Goal: Check status: Check status

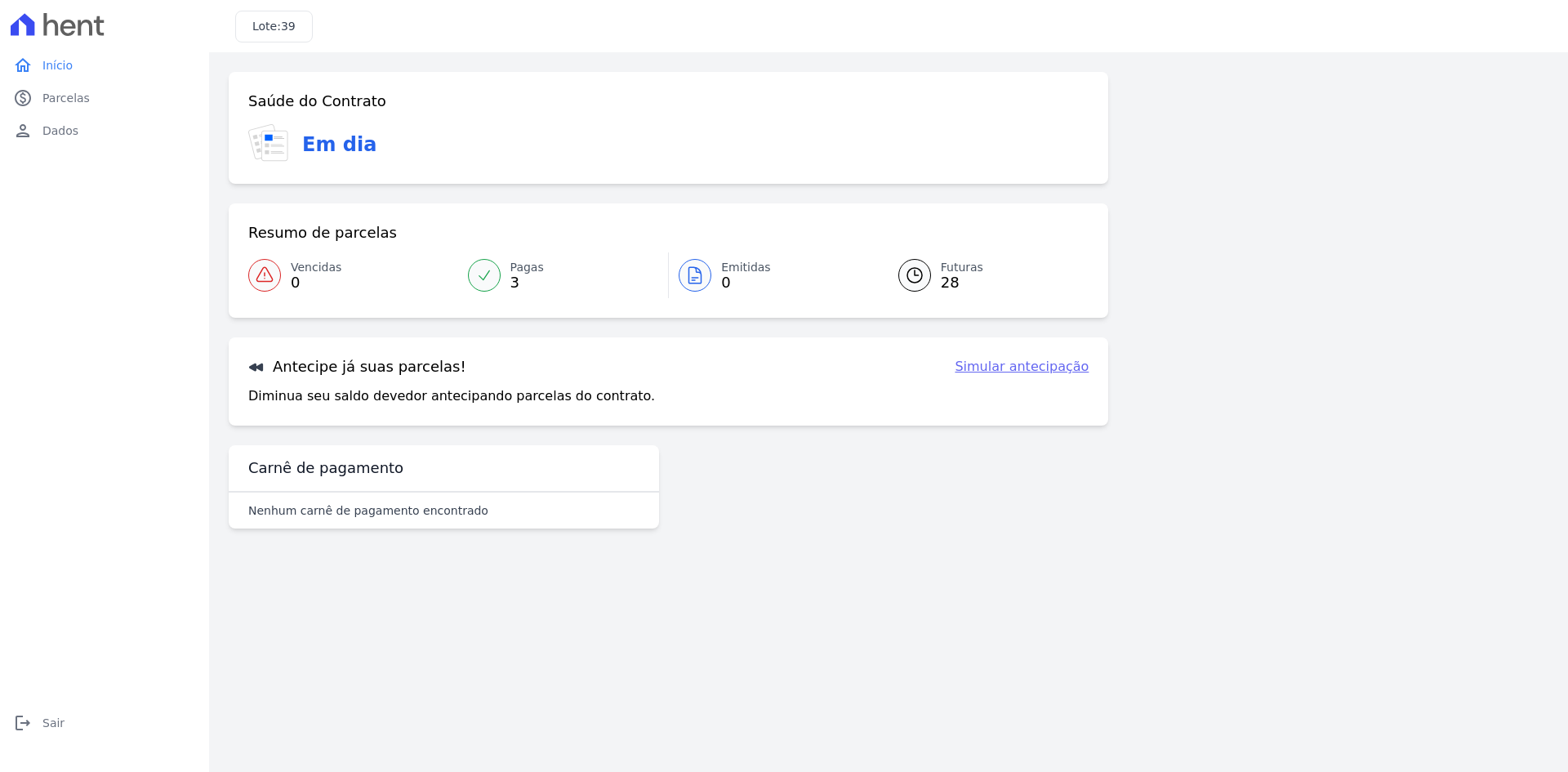
click at [694, 255] on link "Emitidas 0" at bounding box center [774, 275] width 210 height 46
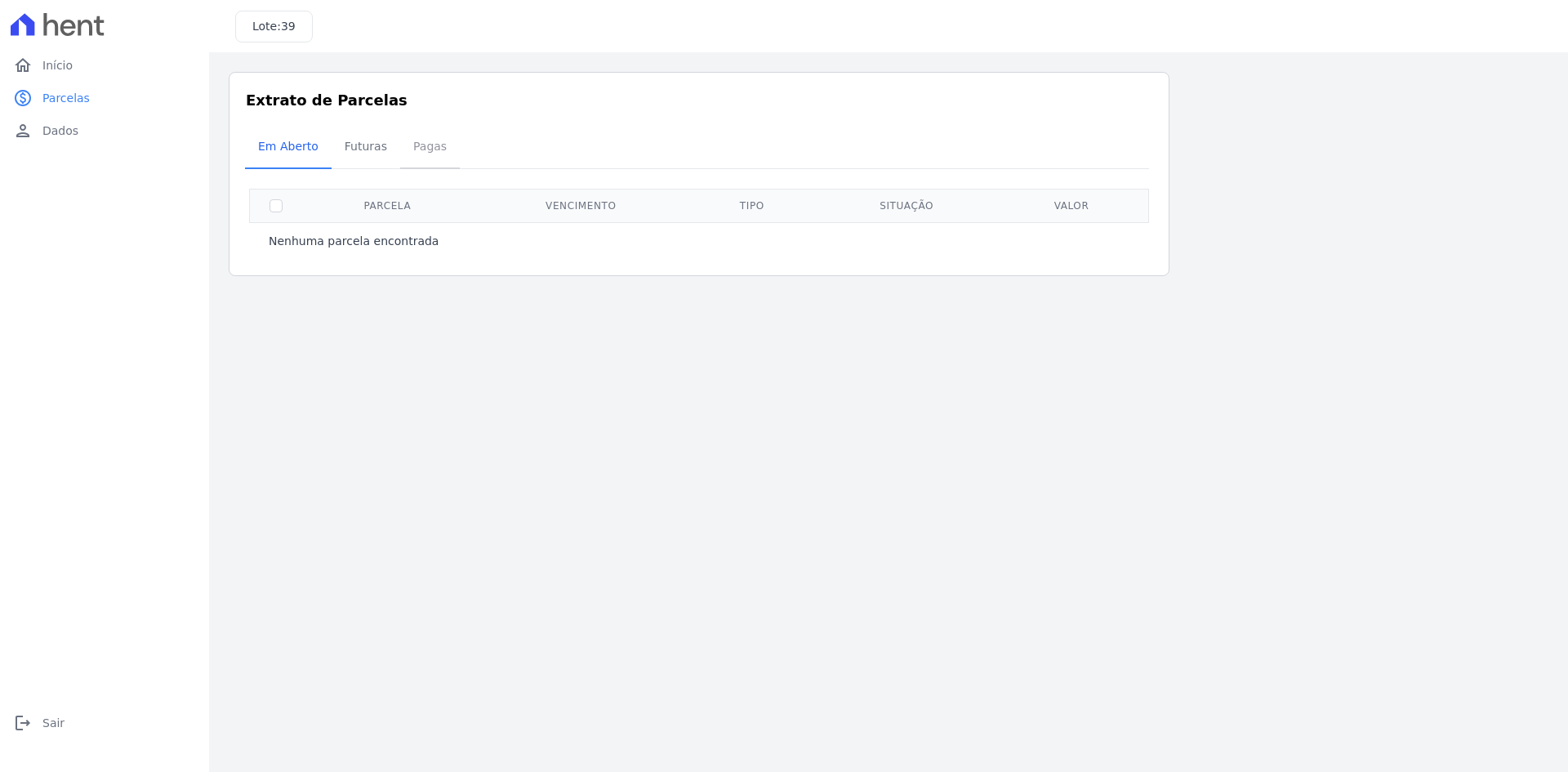
click at [423, 156] on span "Pagas" at bounding box center [430, 146] width 53 height 33
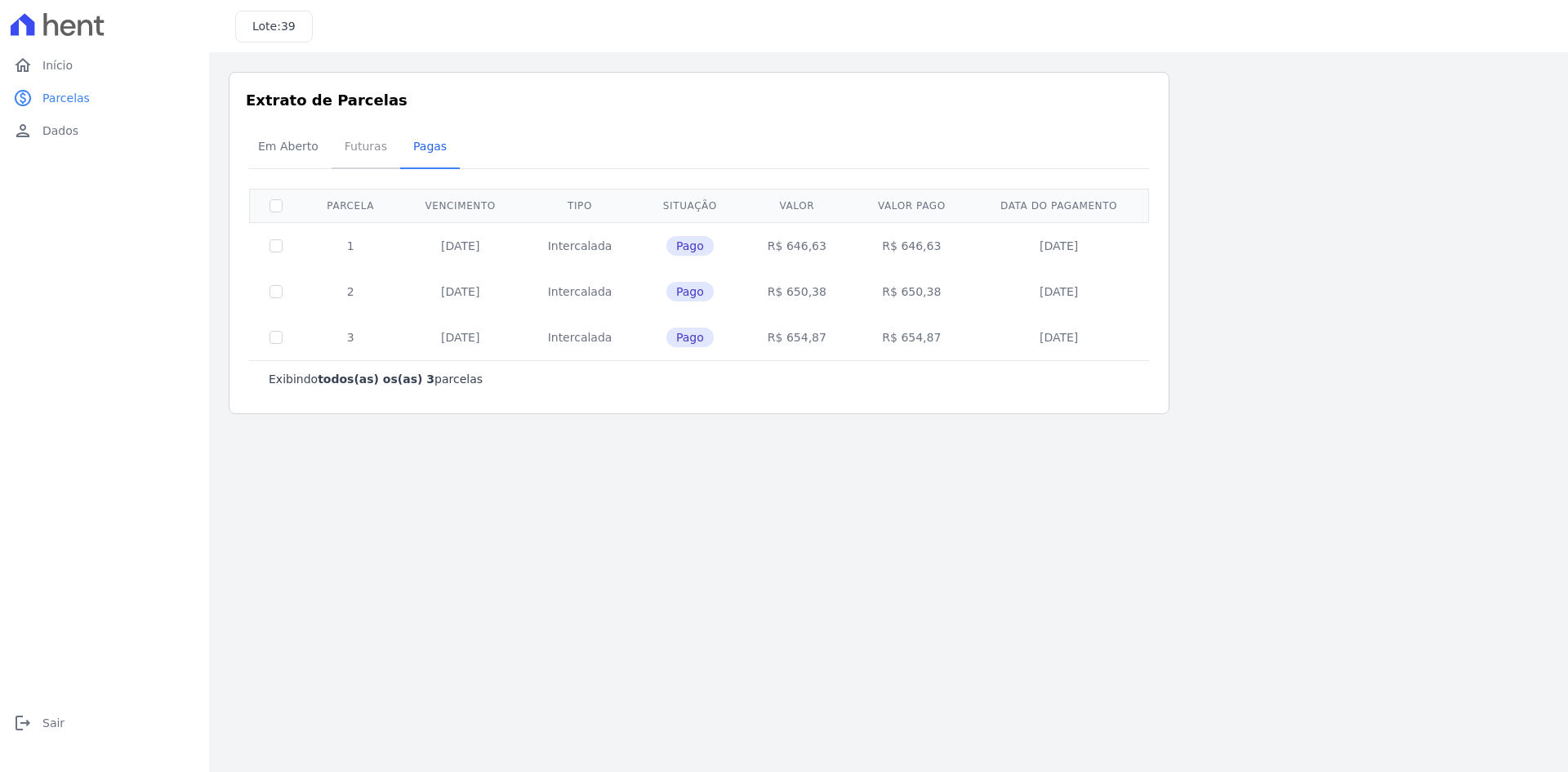
click at [376, 154] on span "Futuras" at bounding box center [366, 146] width 62 height 33
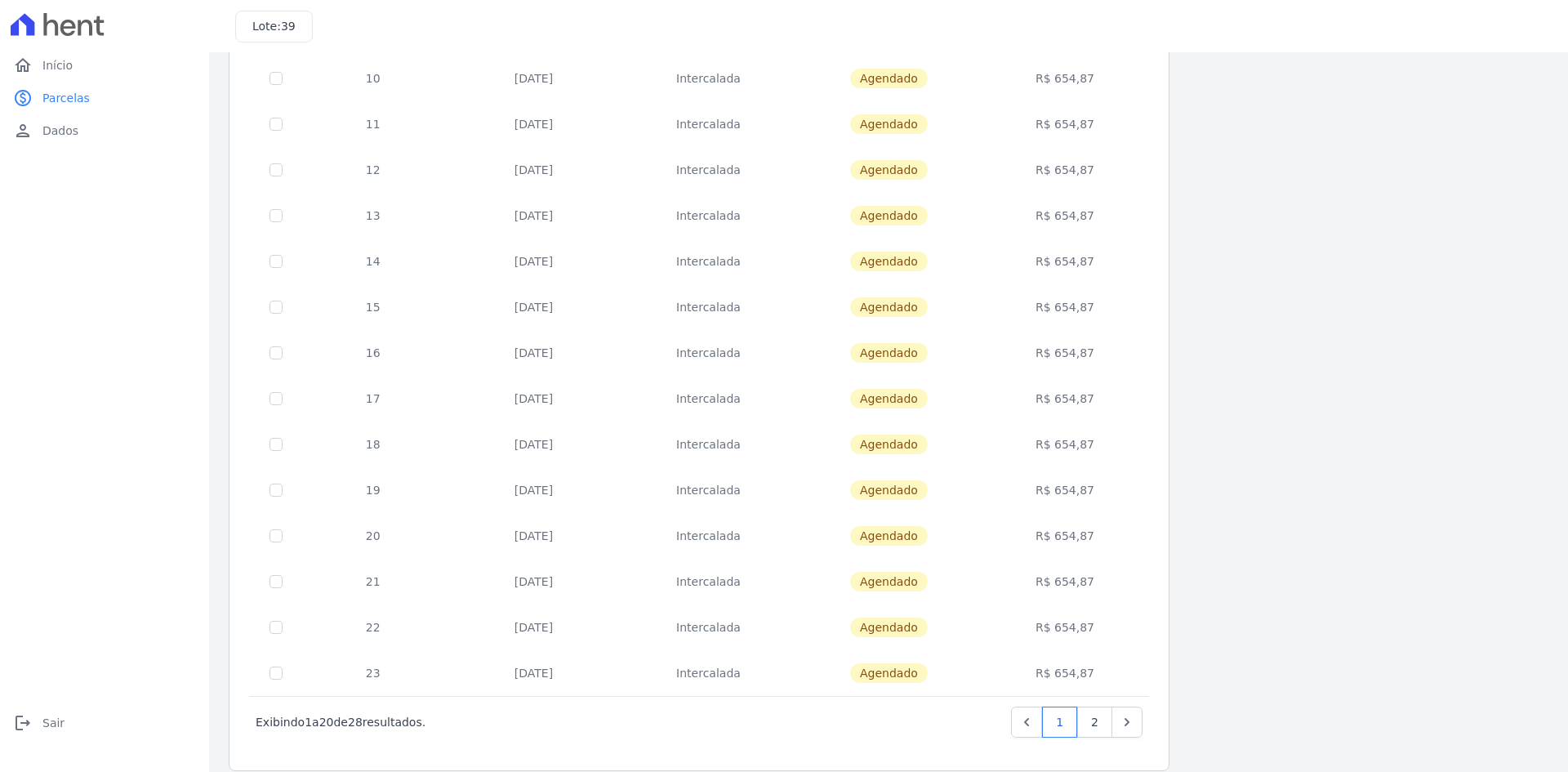
scroll to position [461, 0]
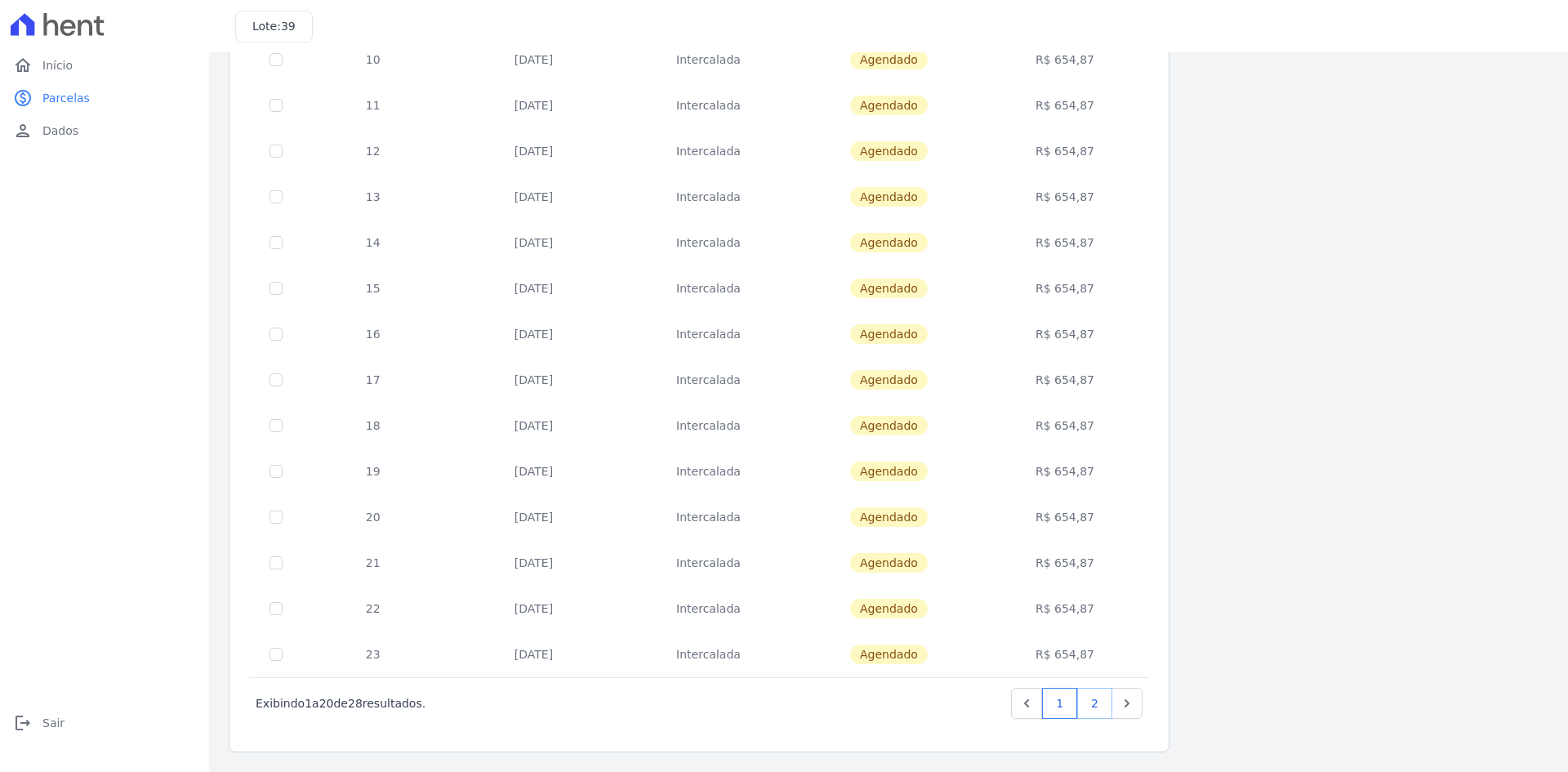
click at [1101, 700] on link "2" at bounding box center [1094, 703] width 35 height 31
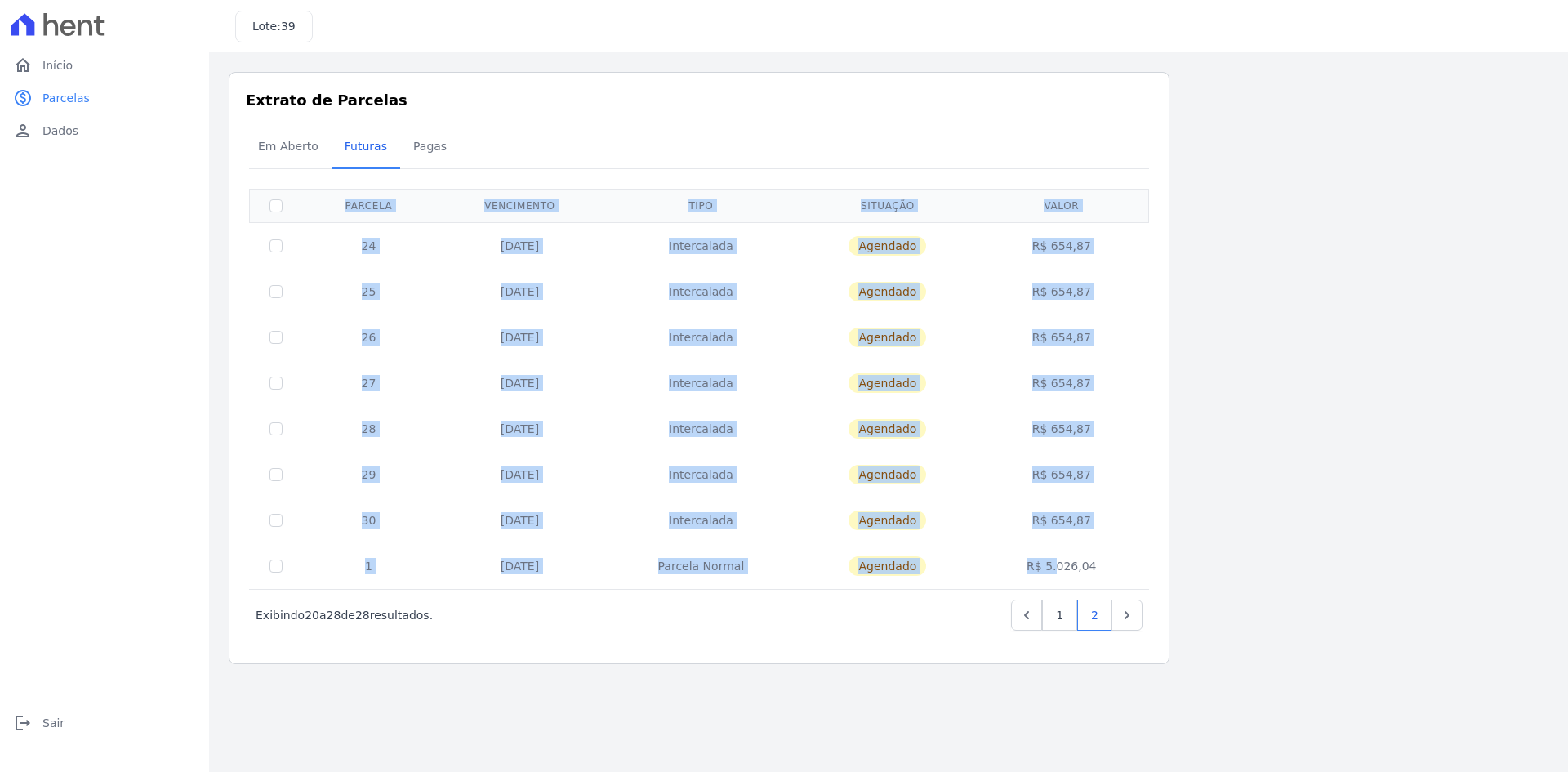
drag, startPoint x: 1007, startPoint y: 566, endPoint x: 1166, endPoint y: 567, distance: 159.0
click at [1162, 566] on div "Extrato de Parcelas Em [GEOGRAPHIC_DATA] Futuras [GEOGRAPHIC_DATA] 0 selecionad…" at bounding box center [699, 368] width 941 height 592
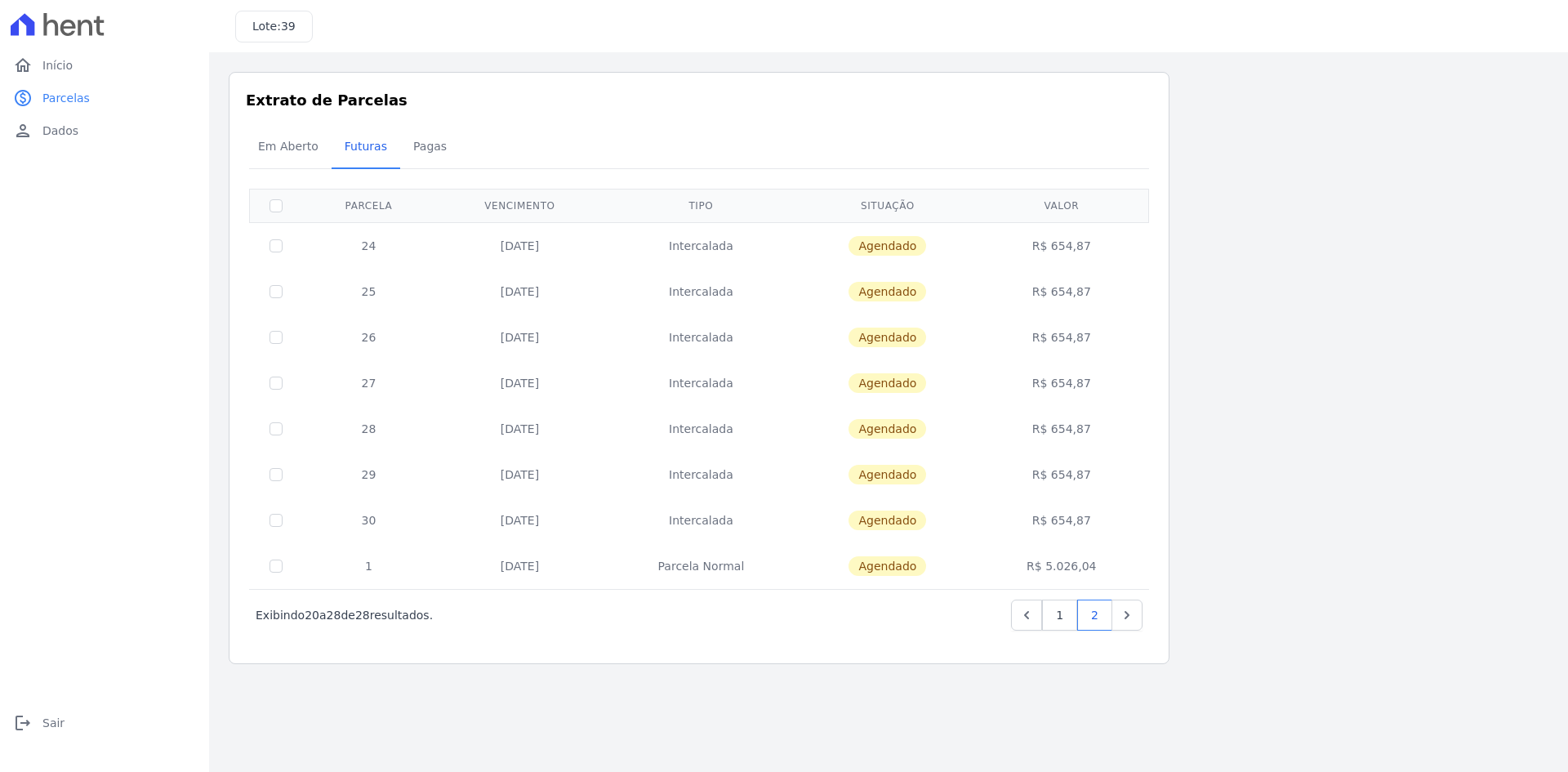
click at [812, 702] on main "Listagem de parcelas Baixar PDF Extrato de Parcelas Em [GEOGRAPHIC_DATA] Futura…" at bounding box center [889, 412] width 1359 height 720
click at [1066, 608] on link "1" at bounding box center [1059, 615] width 35 height 31
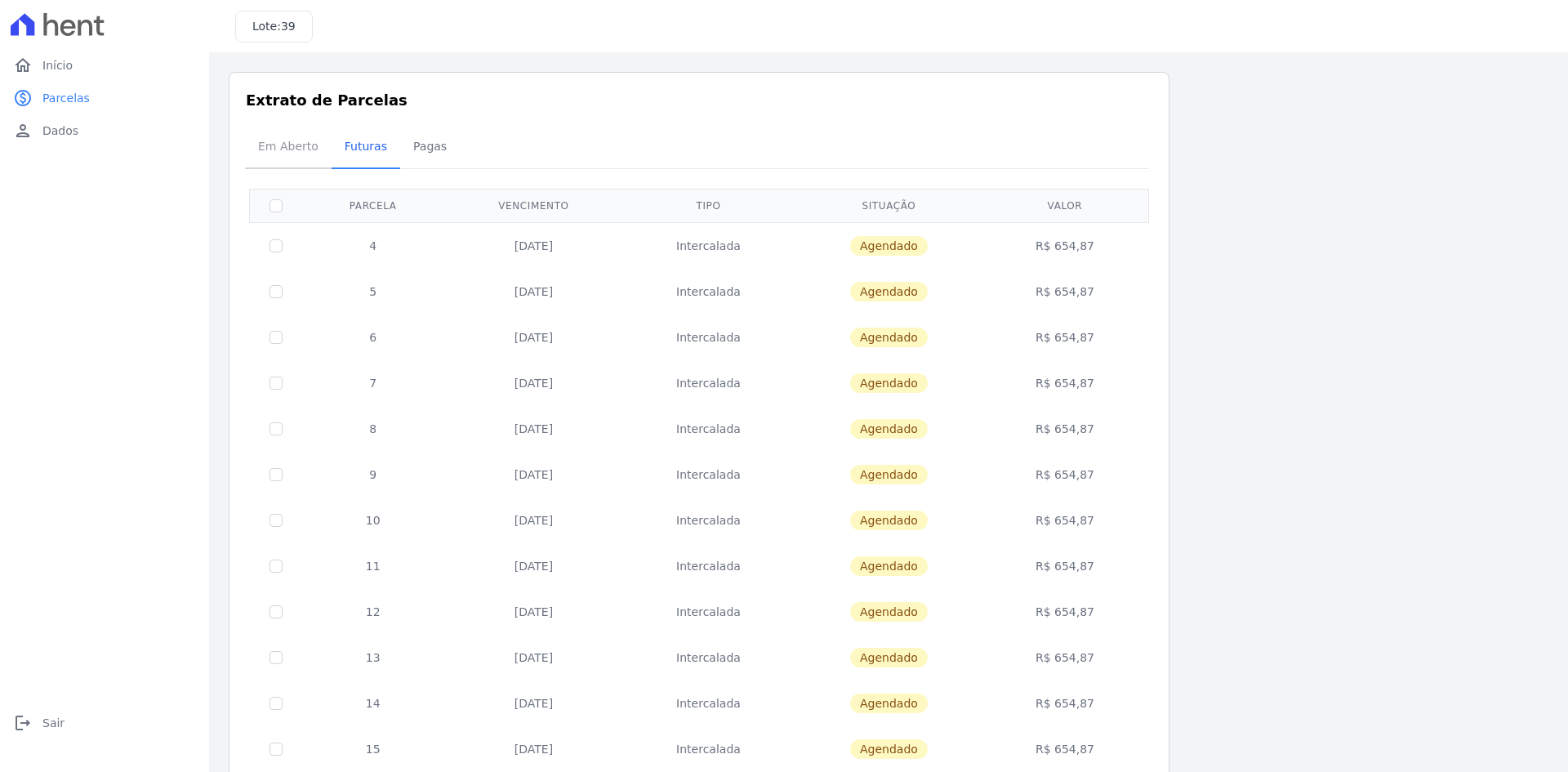
click at [272, 156] on span "Em Aberto" at bounding box center [287, 146] width 80 height 33
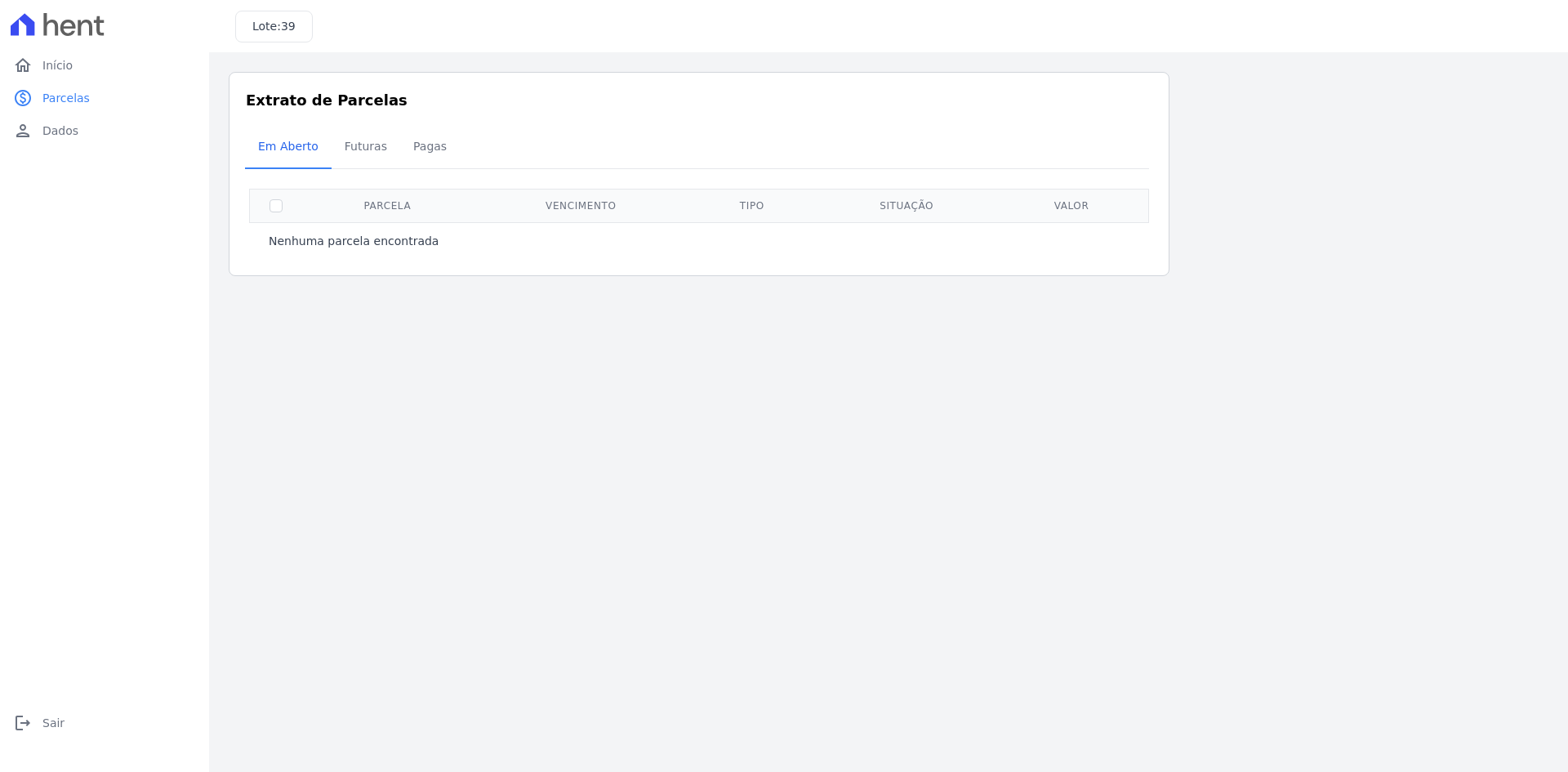
drag, startPoint x: 302, startPoint y: 23, endPoint x: 328, endPoint y: 28, distance: 26.5
click at [324, 23] on div "Lote: 39" at bounding box center [889, 25] width 1359 height 52
click at [540, 401] on main "Listagem de parcelas Baixar PDF Extrato de Parcelas Em [GEOGRAPHIC_DATA] Futura…" at bounding box center [889, 412] width 1359 height 720
drag, startPoint x: 259, startPoint y: 26, endPoint x: 336, endPoint y: 32, distance: 77.2
click at [333, 31] on div "Lote: 39" at bounding box center [889, 25] width 1359 height 52
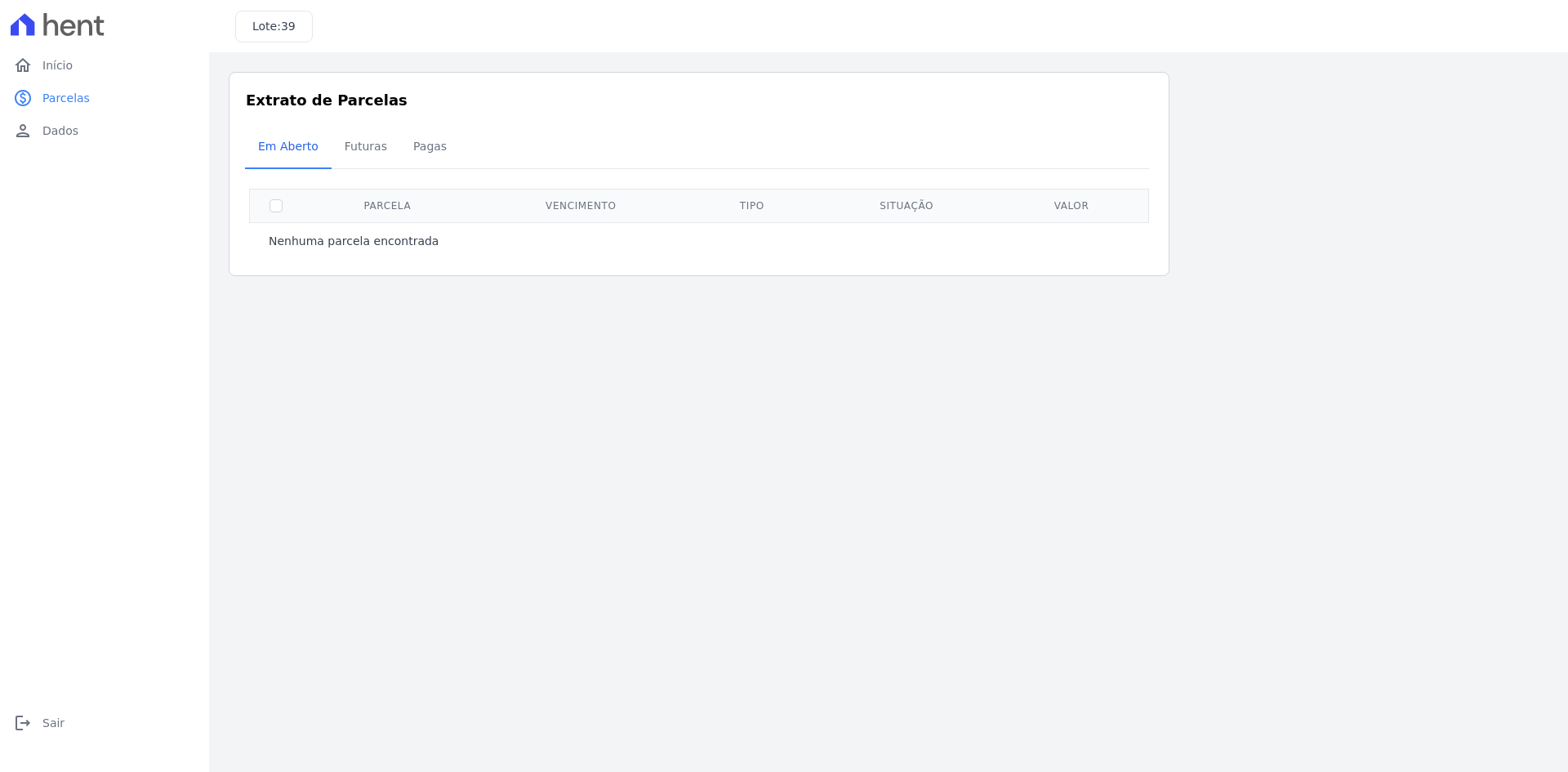
click at [471, 334] on main "Listagem de parcelas Baixar PDF Extrato de Parcelas Em [GEOGRAPHIC_DATA] Futura…" at bounding box center [889, 412] width 1359 height 720
click at [371, 140] on span "Futuras" at bounding box center [366, 146] width 62 height 33
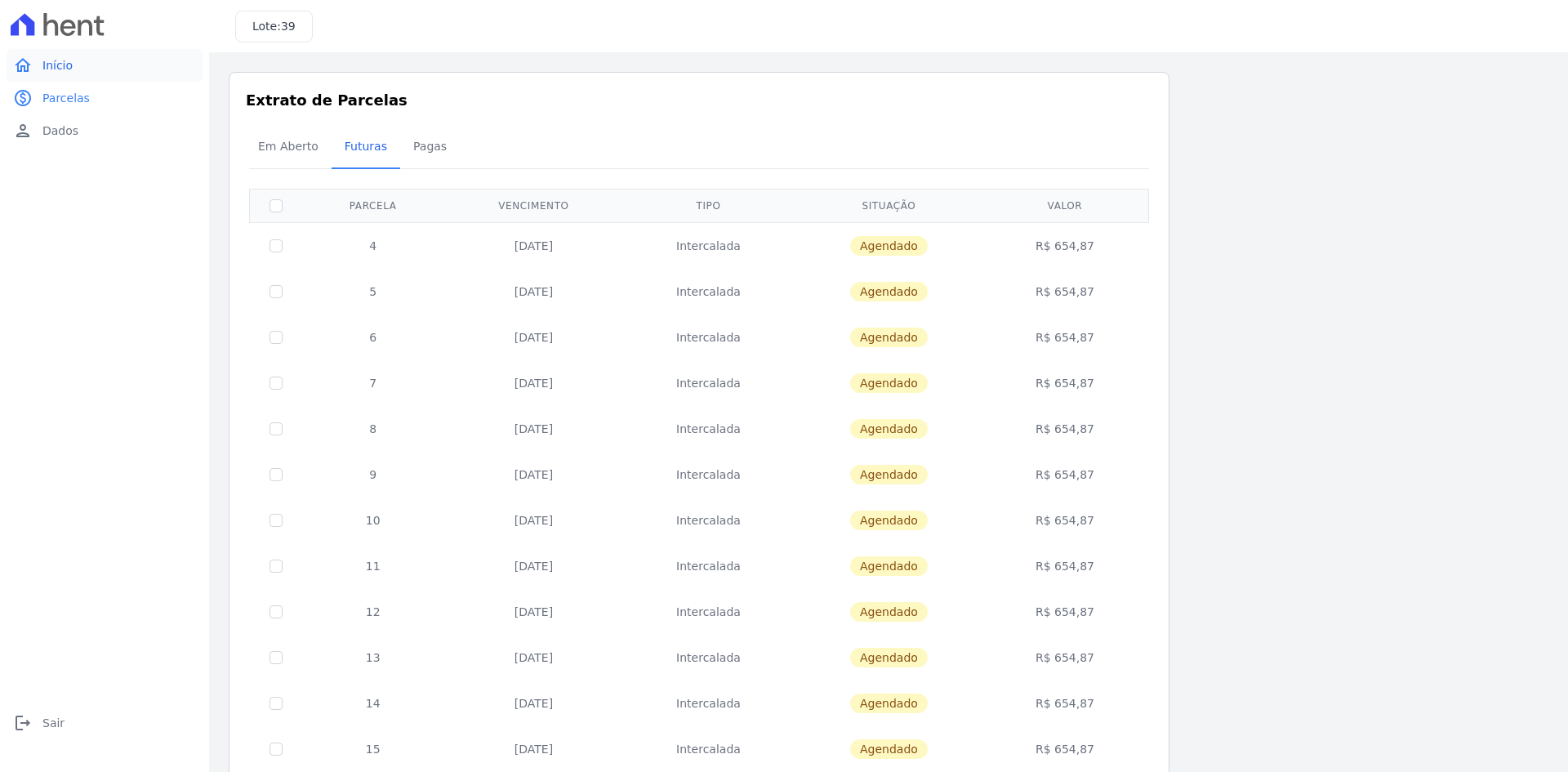
click at [84, 67] on link "home Início" at bounding box center [105, 65] width 196 height 33
